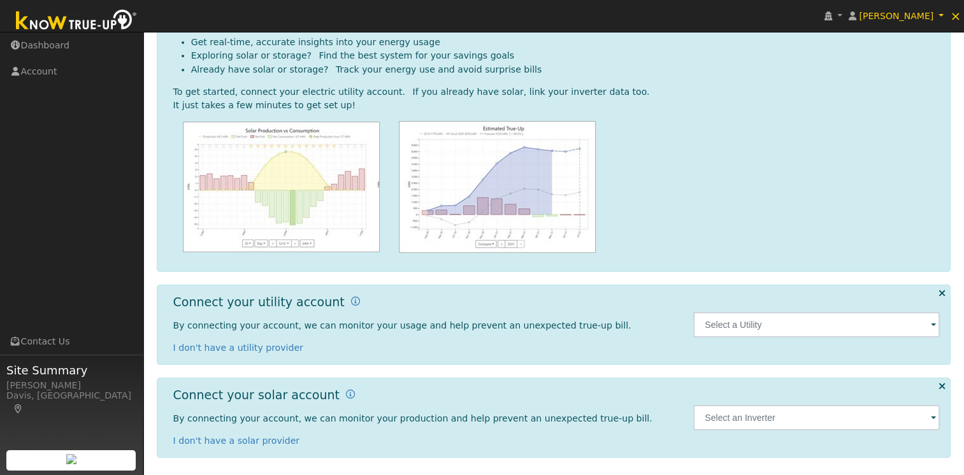
scroll to position [86, 0]
drag, startPoint x: 810, startPoint y: 320, endPoint x: 817, endPoint y: 317, distance: 6.9
click at [810, 320] on input "text" at bounding box center [816, 323] width 247 height 25
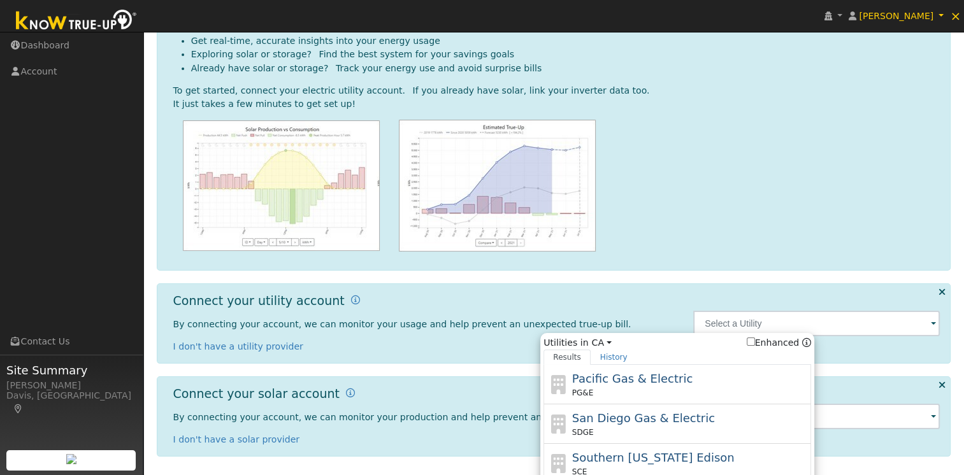
drag, startPoint x: 617, startPoint y: 376, endPoint x: 643, endPoint y: 375, distance: 26.8
click at [619, 378] on span "Pacific Gas & Electric" at bounding box center [632, 378] width 120 height 13
type input "PG&E"
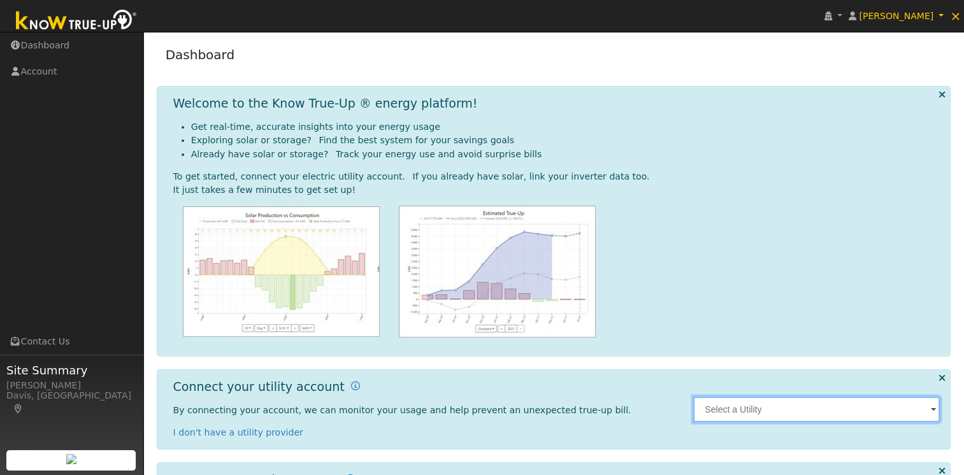
click at [752, 417] on input "text" at bounding box center [816, 409] width 247 height 25
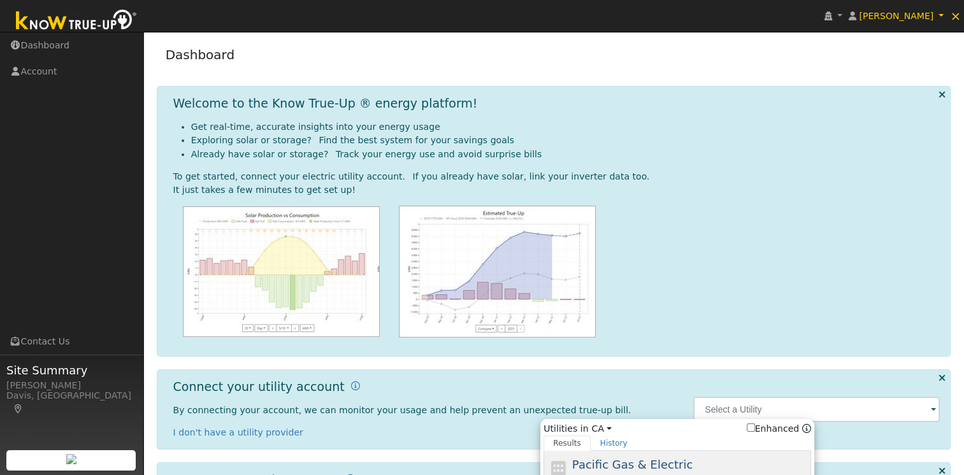
click at [627, 466] on span "Pacific Gas & Electric" at bounding box center [632, 464] width 120 height 13
type input "PG&E"
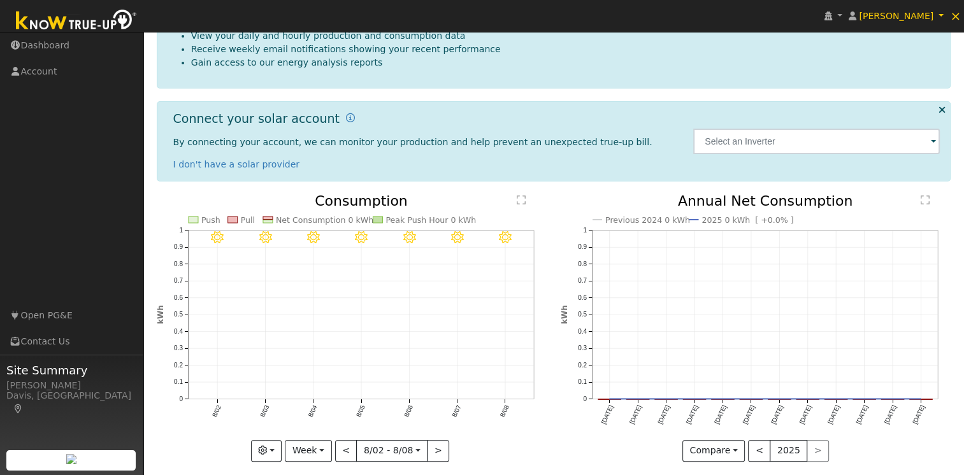
scroll to position [255, 0]
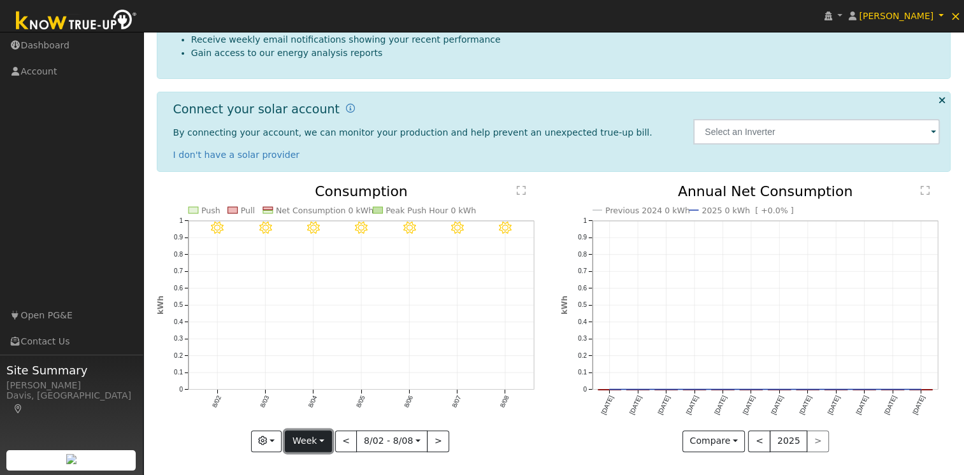
click at [319, 441] on button "Week" at bounding box center [308, 442] width 47 height 22
click at [326, 393] on link "Year" at bounding box center [329, 398] width 89 height 18
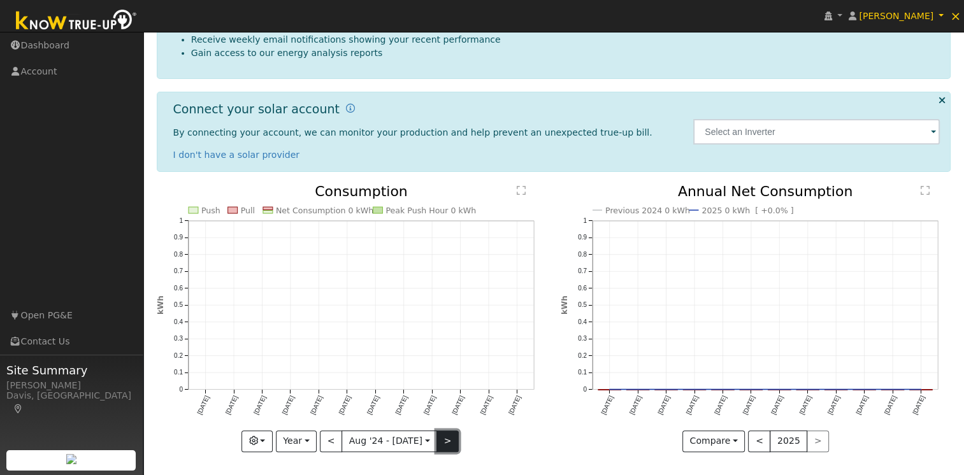
drag, startPoint x: 443, startPoint y: 434, endPoint x: 398, endPoint y: 437, distance: 45.9
click at [443, 435] on button ">" at bounding box center [447, 442] width 22 height 22
click at [336, 443] on button "<" at bounding box center [331, 442] width 22 height 22
click at [441, 438] on button ">" at bounding box center [447, 442] width 22 height 22
click at [341, 437] on button "<" at bounding box center [331, 442] width 22 height 22
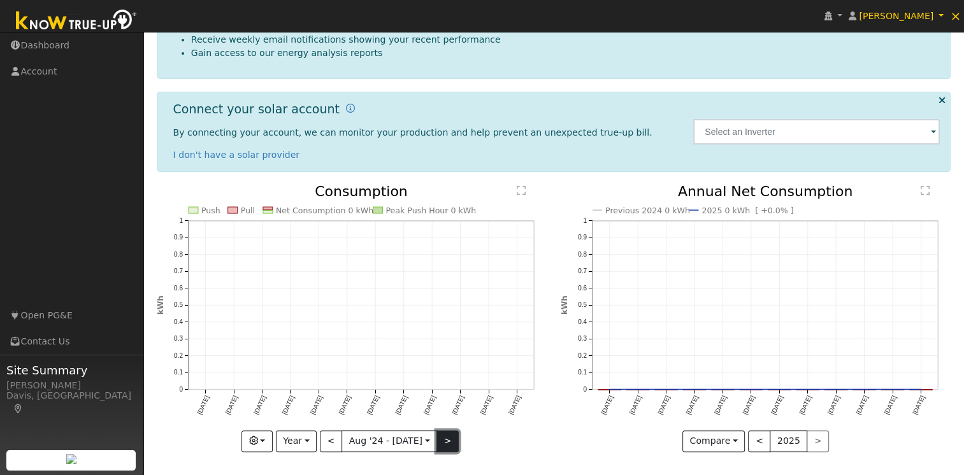
click at [438, 435] on button ">" at bounding box center [447, 442] width 22 height 22
click at [327, 432] on button "<" at bounding box center [331, 442] width 22 height 22
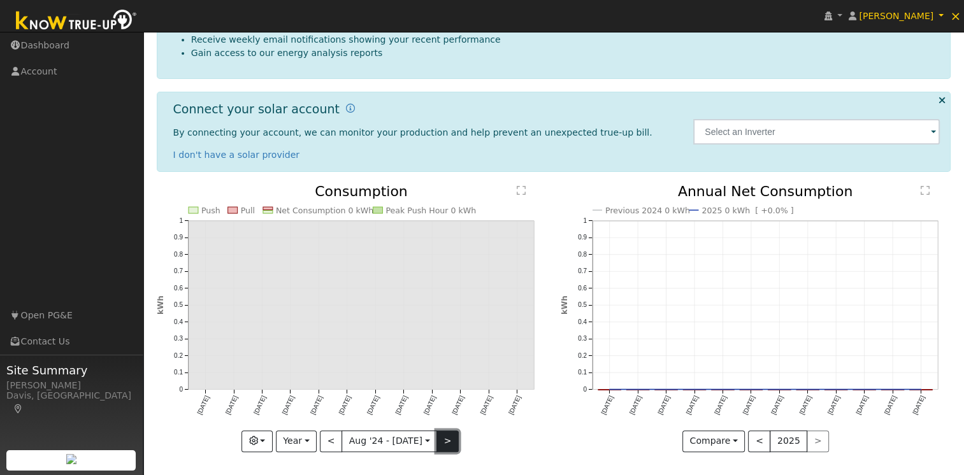
click at [443, 442] on button ">" at bounding box center [447, 442] width 22 height 22
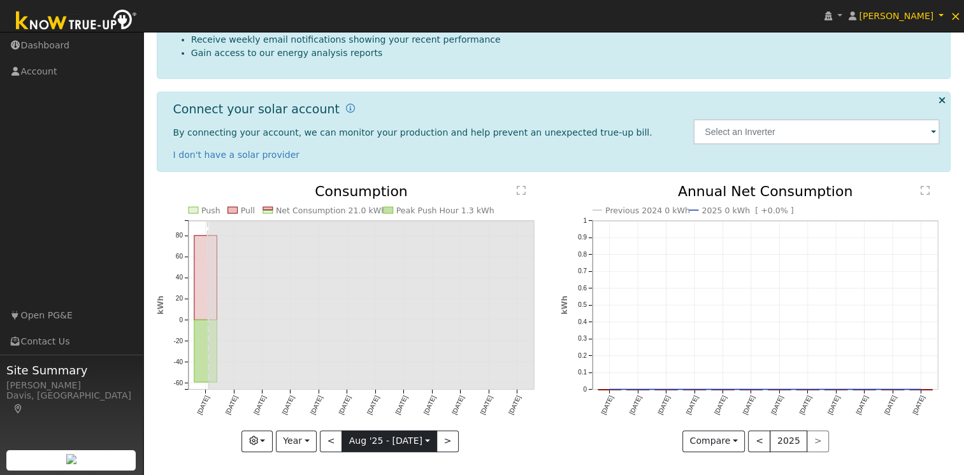
click at [346, 441] on input "[DATE]" at bounding box center [389, 441] width 94 height 20
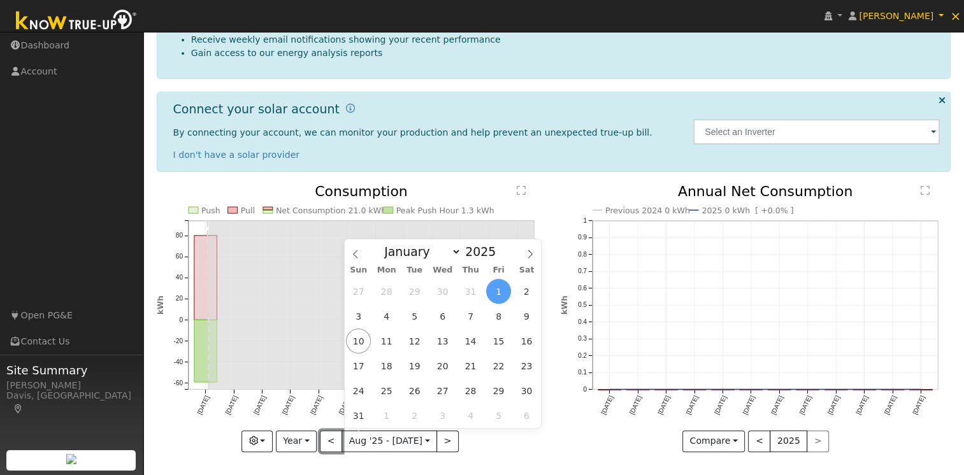
drag, startPoint x: 346, startPoint y: 441, endPoint x: 337, endPoint y: 443, distance: 9.0
click at [337, 442] on button "<" at bounding box center [331, 442] width 22 height 22
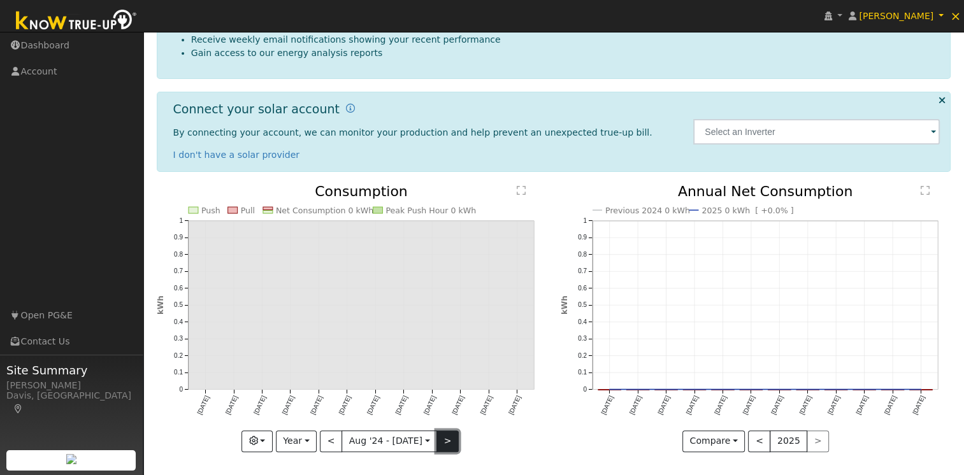
click at [442, 443] on button ">" at bounding box center [447, 442] width 22 height 22
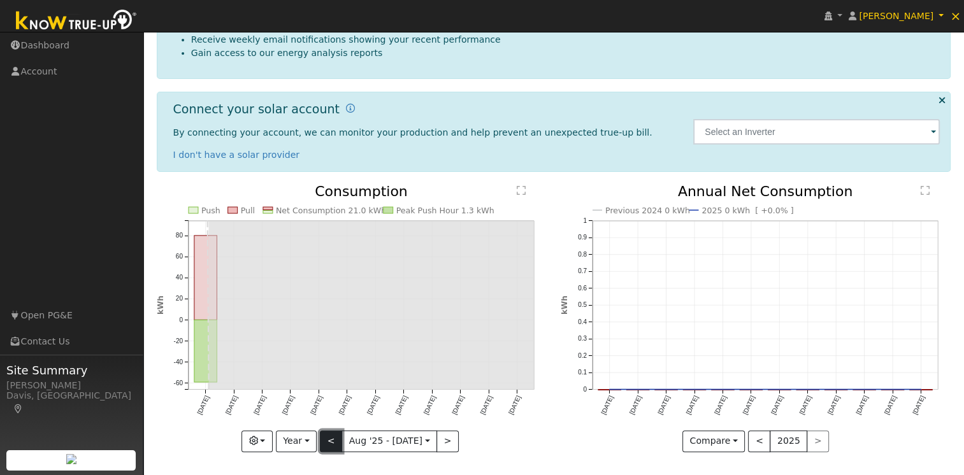
click at [324, 436] on button "<" at bounding box center [331, 442] width 22 height 22
click at [333, 437] on button "<" at bounding box center [331, 442] width 22 height 22
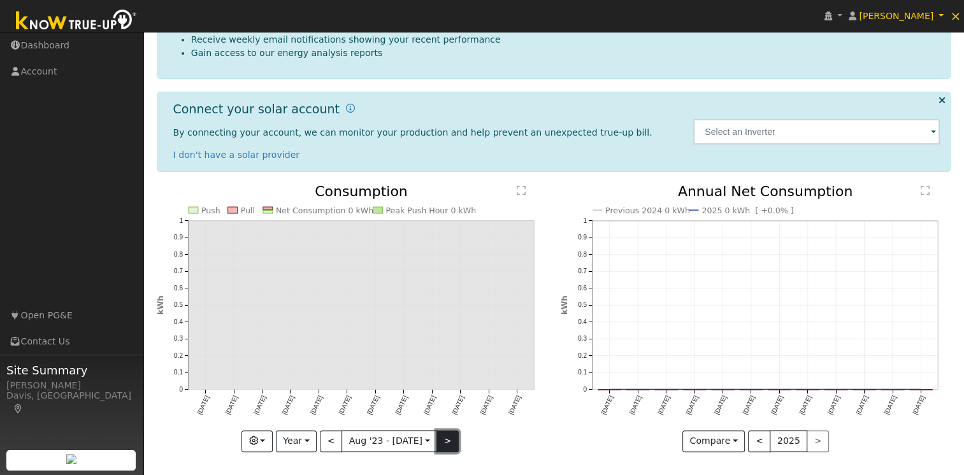
click at [443, 440] on button ">" at bounding box center [447, 442] width 22 height 22
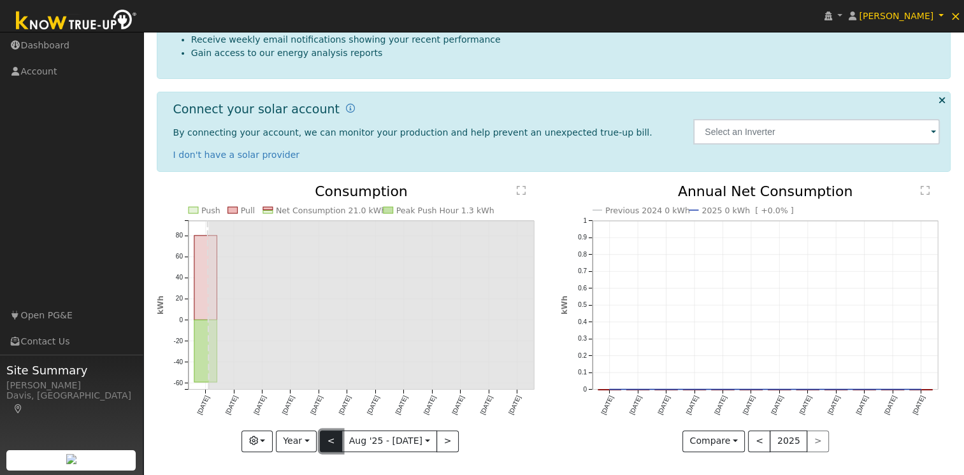
click at [331, 440] on button "<" at bounding box center [331, 442] width 22 height 22
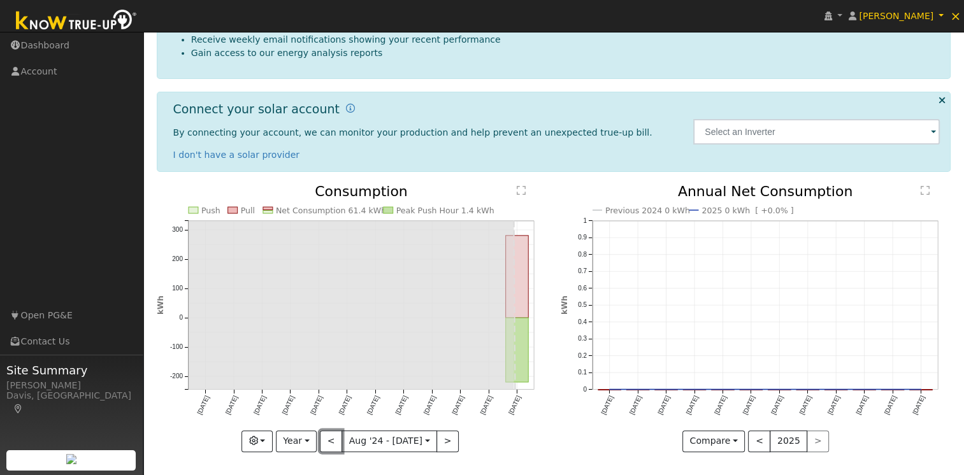
click at [341, 441] on button "<" at bounding box center [331, 442] width 22 height 22
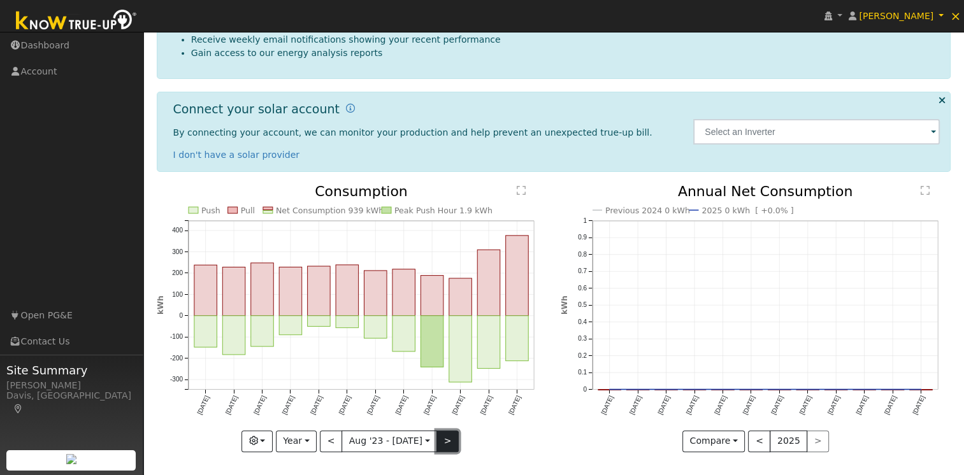
click at [443, 443] on button ">" at bounding box center [447, 442] width 22 height 22
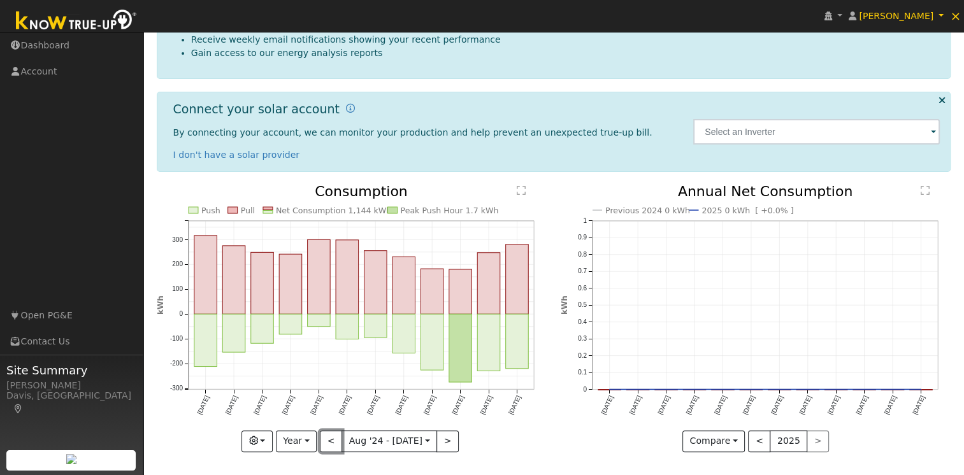
click at [334, 443] on button "<" at bounding box center [331, 442] width 22 height 22
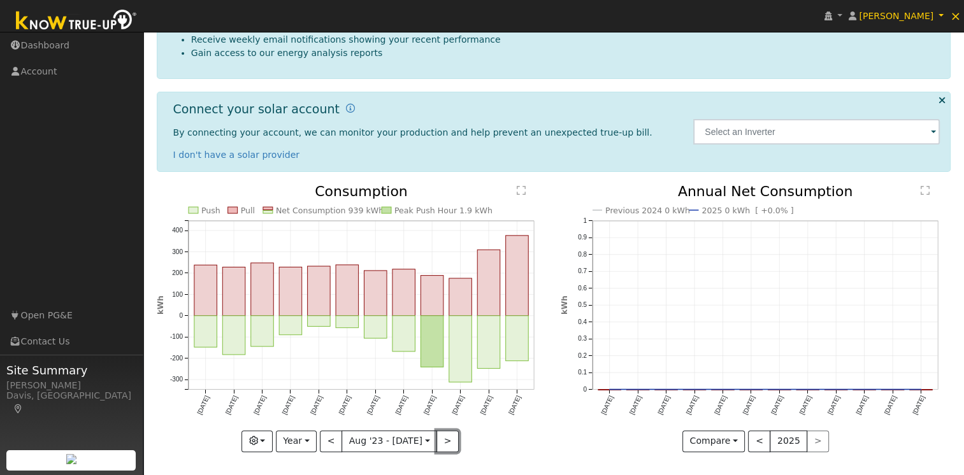
click at [447, 445] on button ">" at bounding box center [447, 442] width 22 height 22
type input "[DATE]"
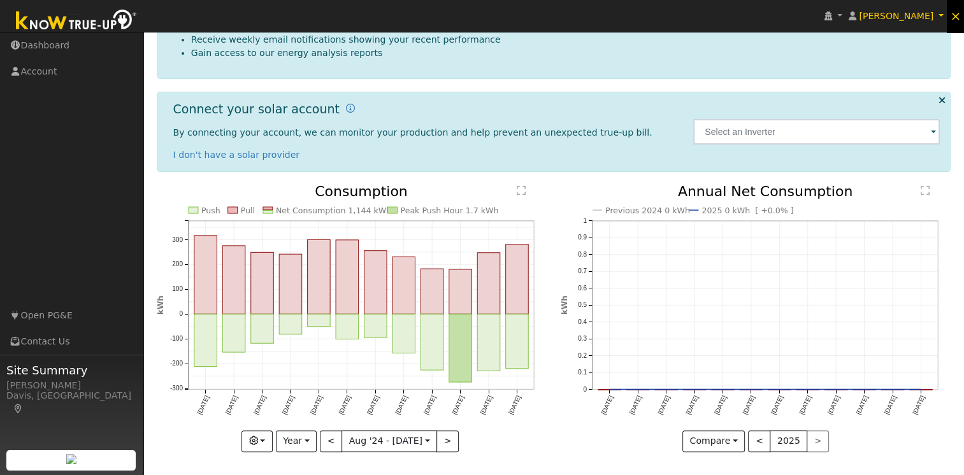
click at [954, 20] on span "×" at bounding box center [955, 15] width 11 height 15
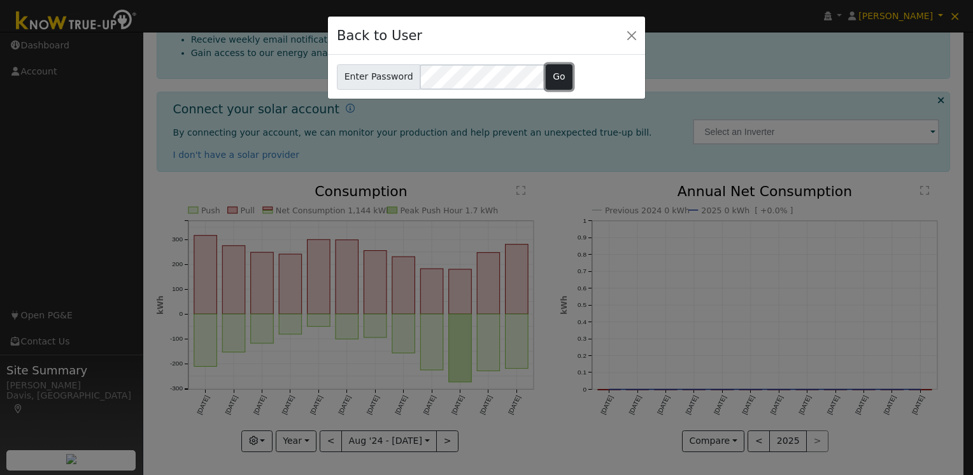
click at [546, 73] on button "Go" at bounding box center [559, 76] width 27 height 25
